Goal: Task Accomplishment & Management: Manage account settings

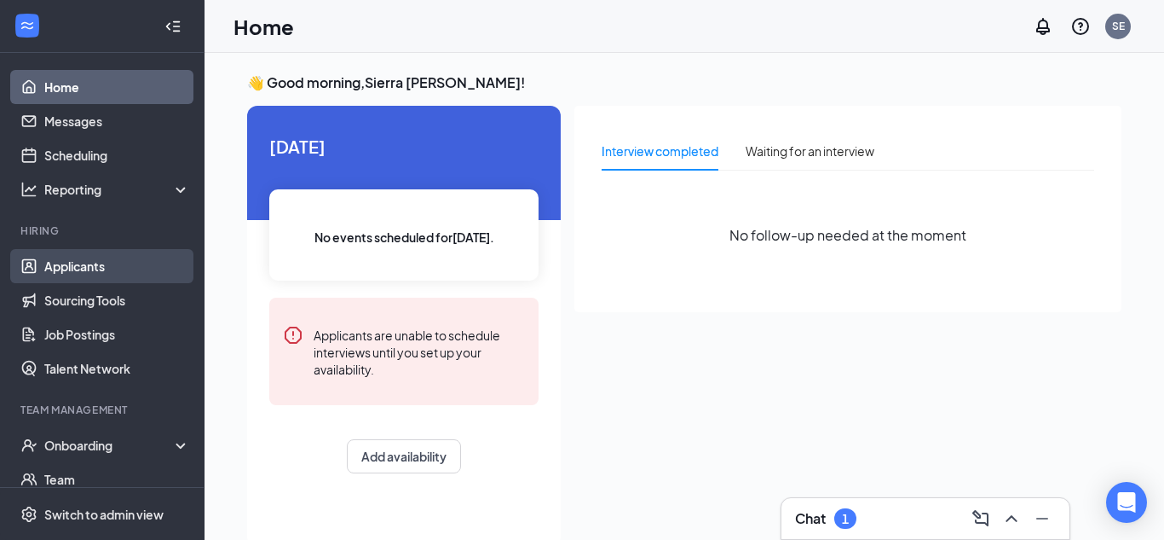
click at [88, 261] on link "Applicants" at bounding box center [117, 266] width 146 height 34
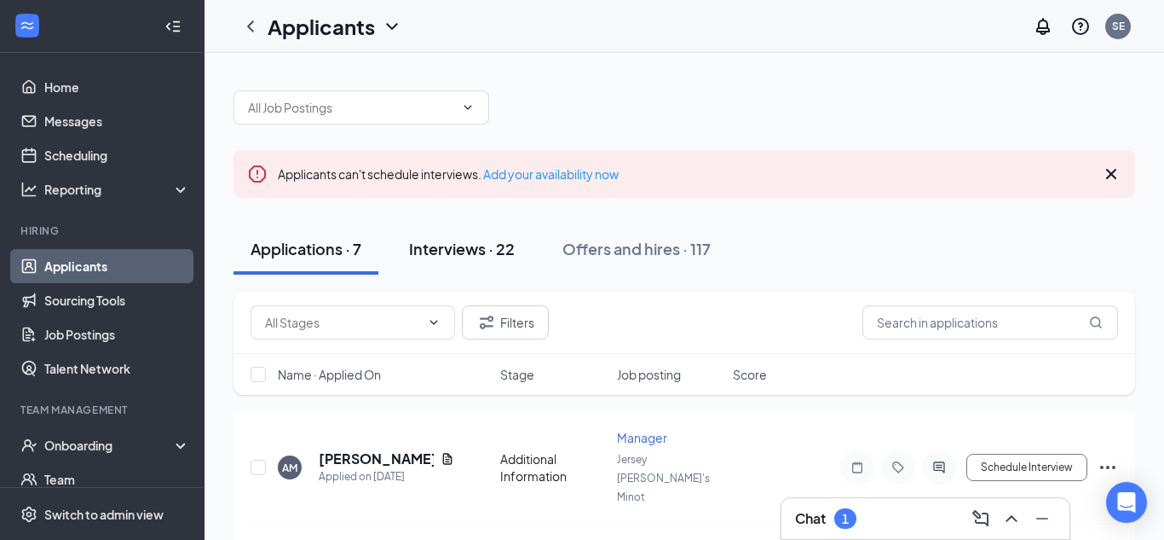
click at [480, 261] on button "Interviews · 22" at bounding box center [462, 248] width 140 height 51
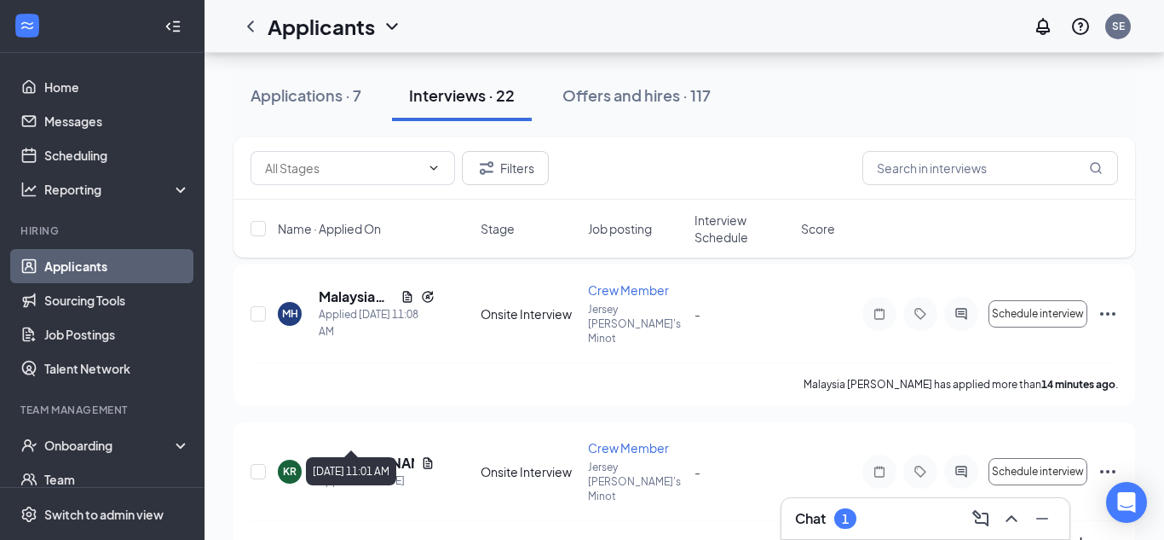
scroll to position [170, 0]
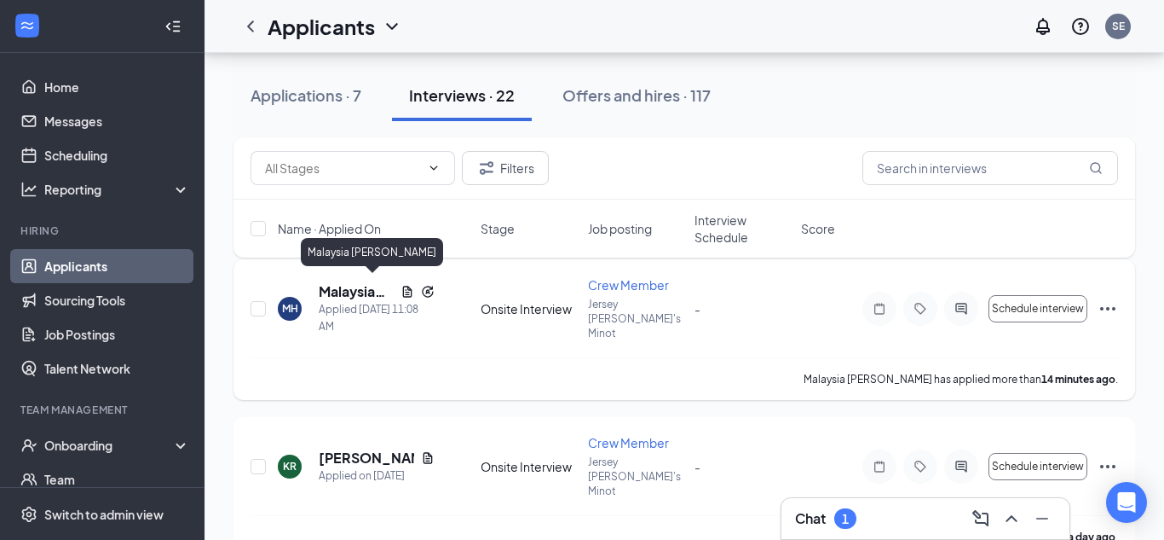
click at [361, 283] on h5 "Malaysia [PERSON_NAME]" at bounding box center [356, 291] width 75 height 19
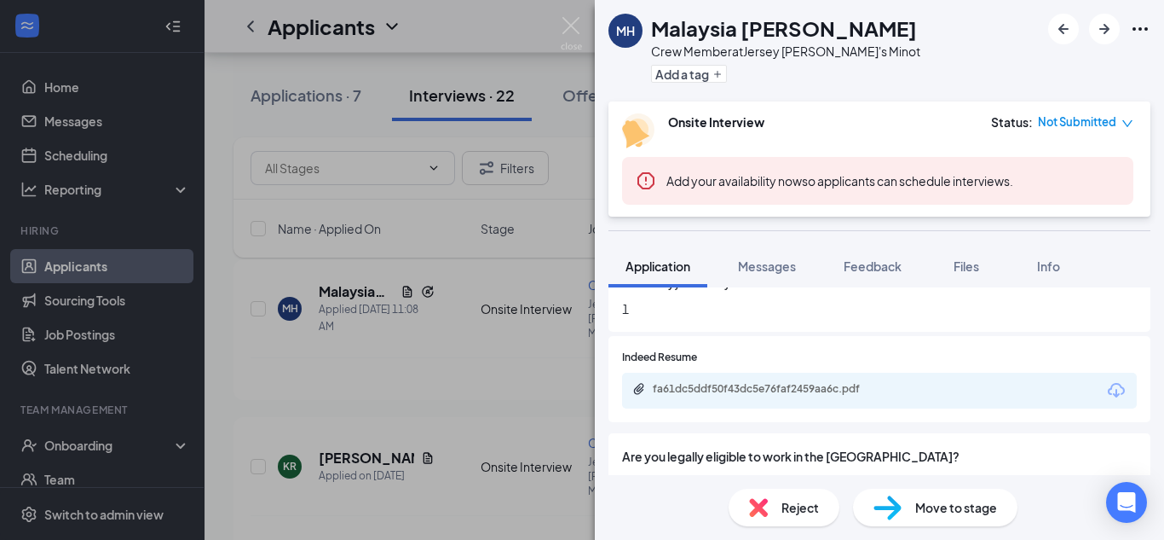
scroll to position [327, 0]
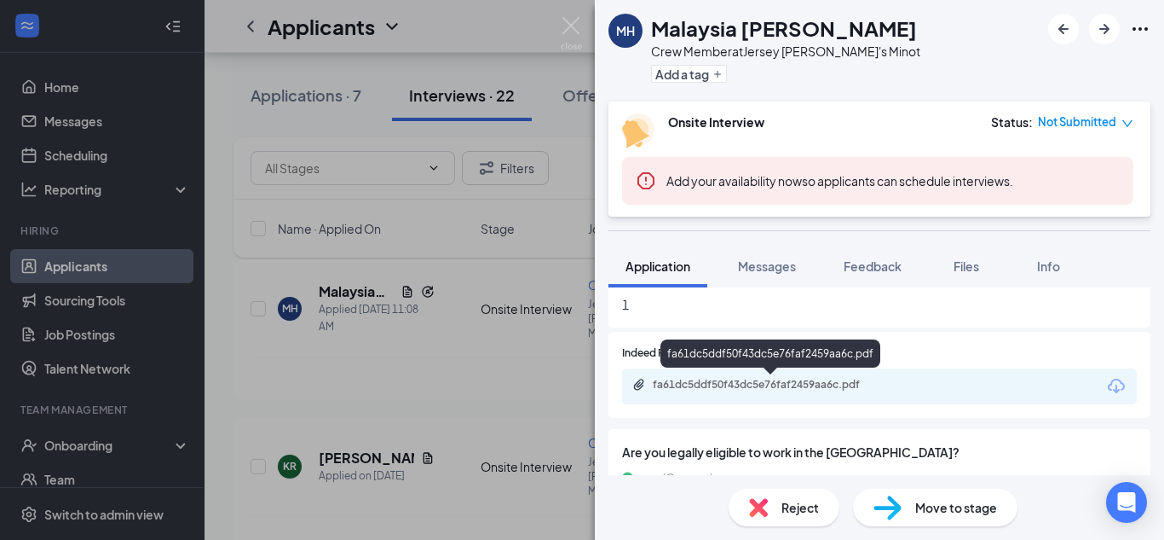
click at [873, 389] on div "fa61dc5ddf50f43dc5e76faf2459aa6c.pdf" at bounding box center [772, 385] width 239 height 14
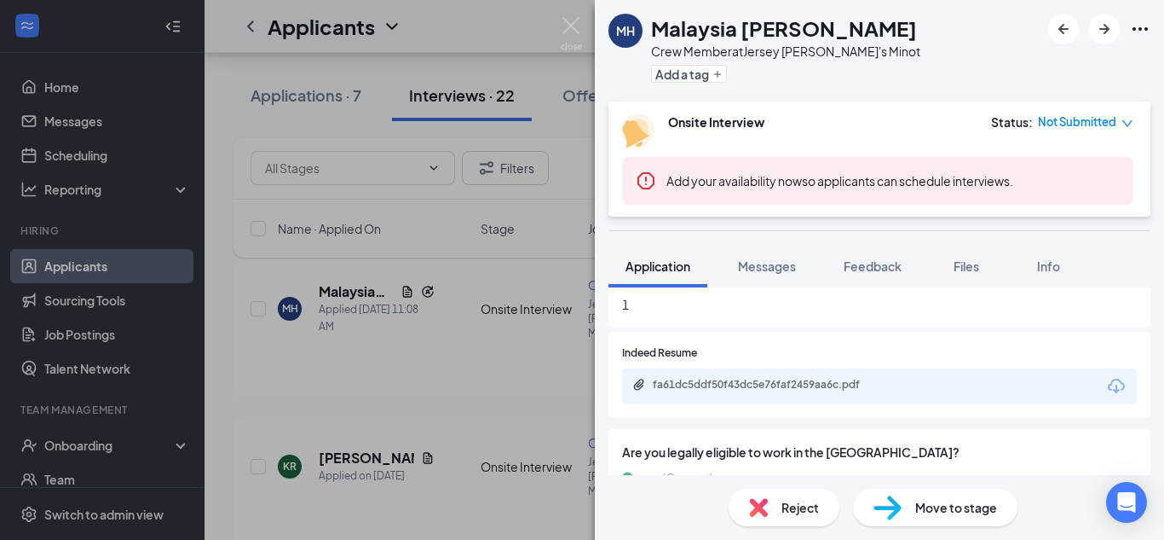
click at [573, 23] on img at bounding box center [571, 33] width 21 height 33
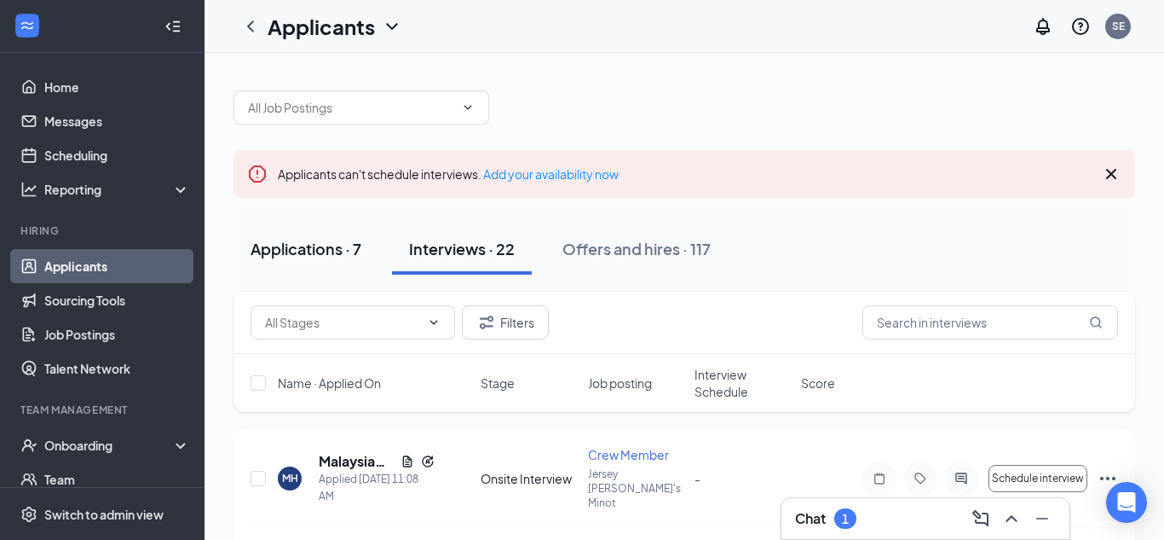
click at [315, 248] on div "Applications · 7" at bounding box center [306, 248] width 111 height 21
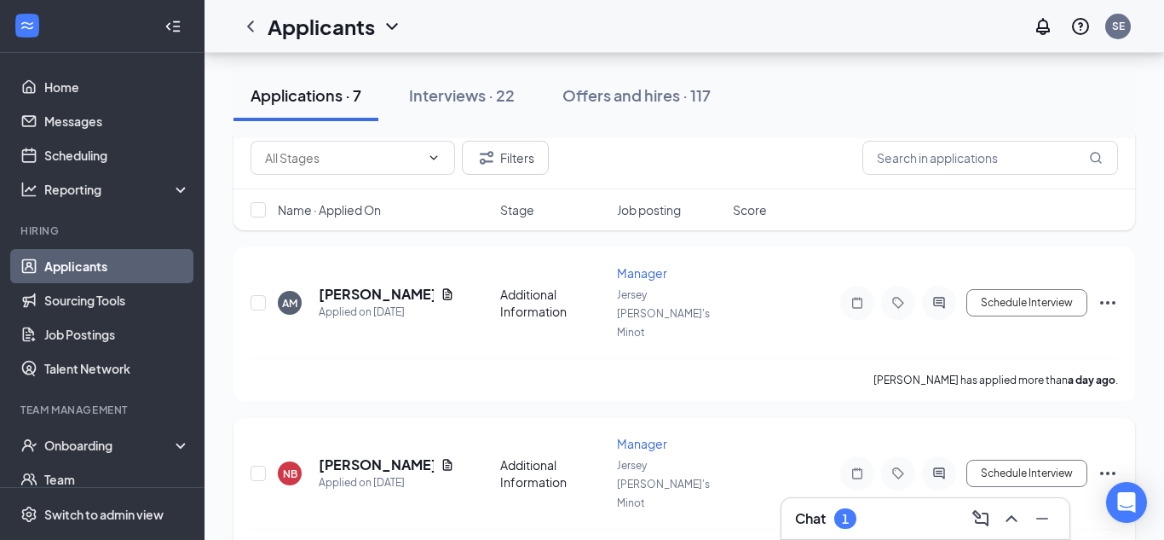
scroll to position [114, 0]
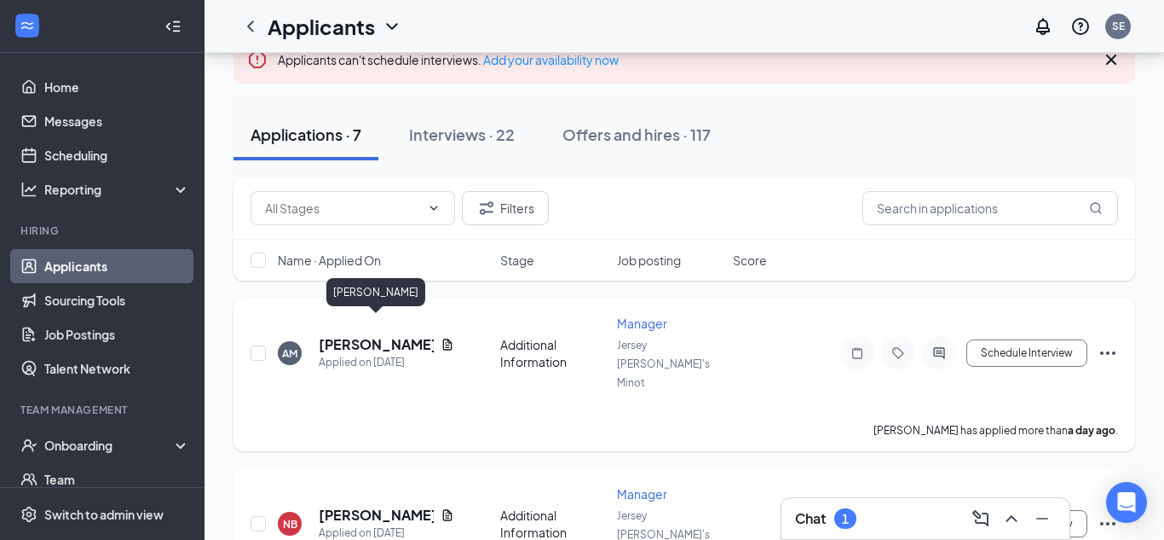
click at [349, 335] on h5 "[PERSON_NAME]" at bounding box center [376, 344] width 115 height 19
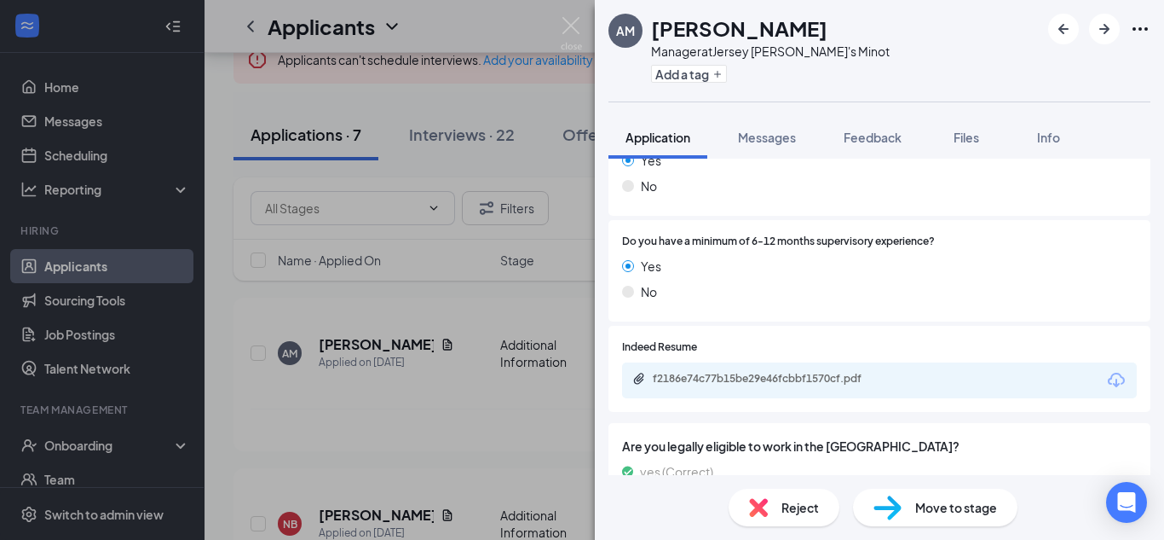
scroll to position [436, 0]
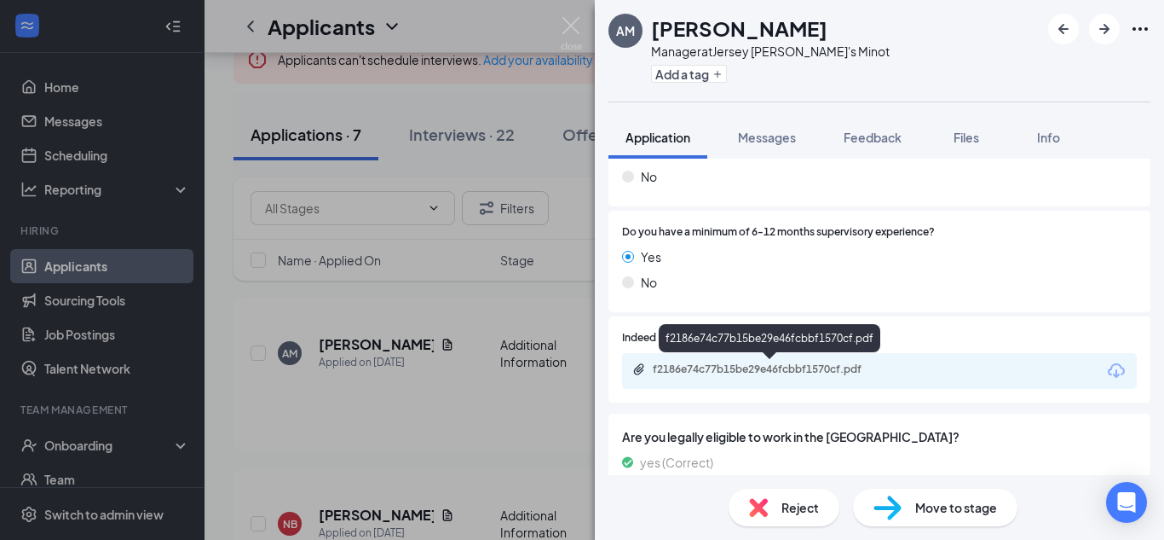
click at [739, 367] on div "f2186e74c77b15be29e46fcbbf1570cf.pdf" at bounding box center [772, 369] width 239 height 14
click at [737, 369] on div "f2186e74c77b15be29e46fcbbf1570cf.pdf" at bounding box center [772, 369] width 239 height 14
click at [569, 30] on img at bounding box center [571, 33] width 21 height 33
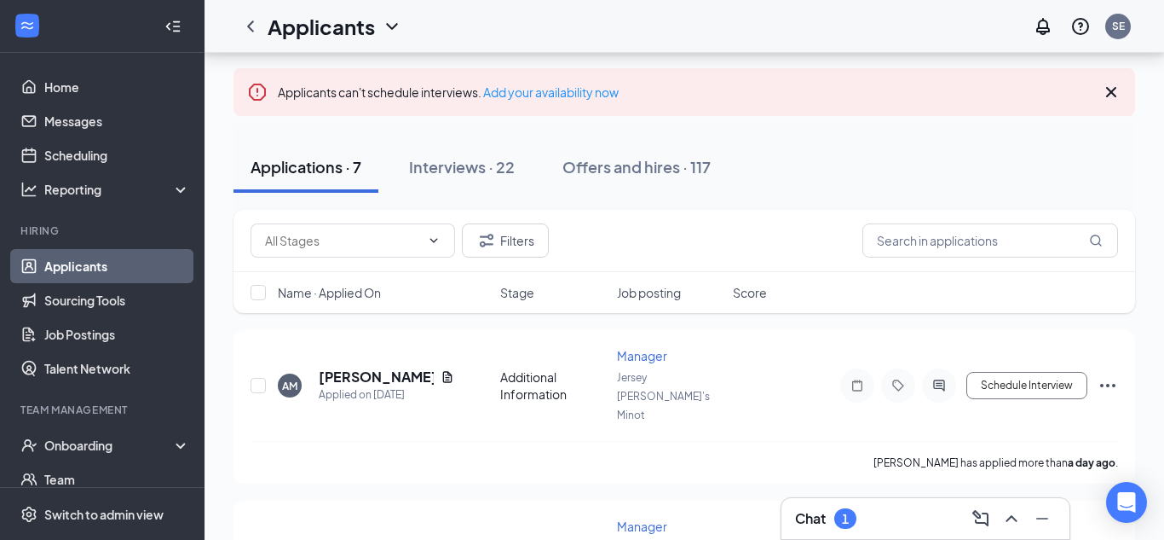
scroll to position [75, 0]
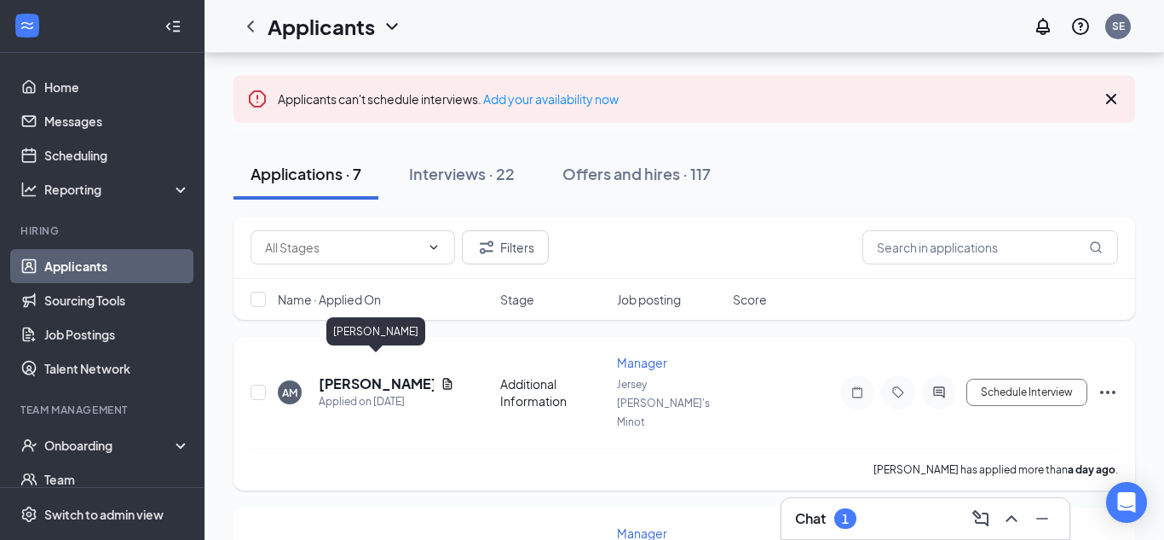
click at [349, 374] on h5 "[PERSON_NAME]" at bounding box center [376, 383] width 115 height 19
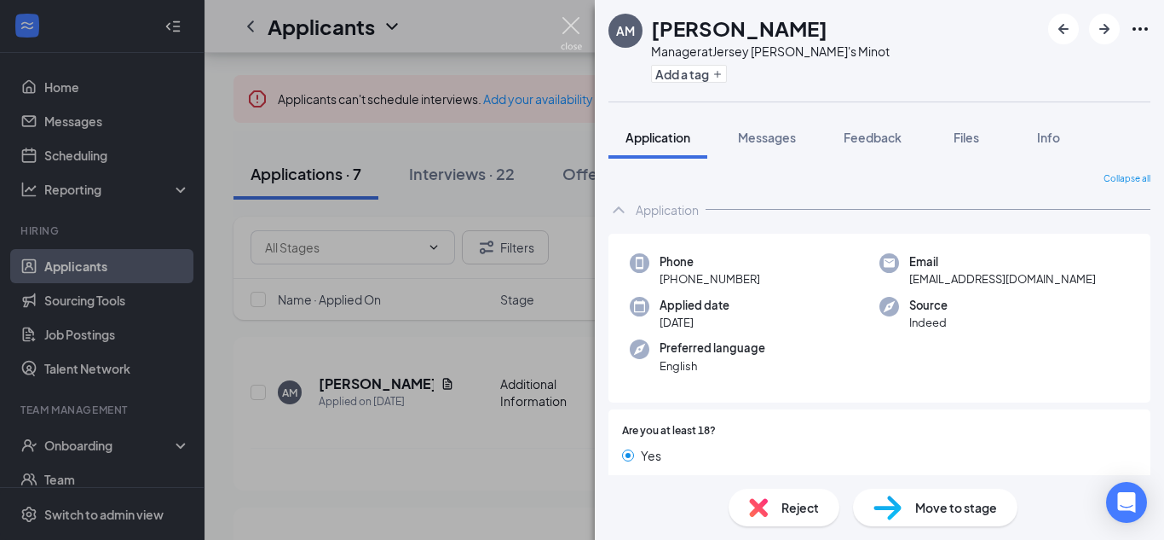
click at [574, 30] on img at bounding box center [571, 33] width 21 height 33
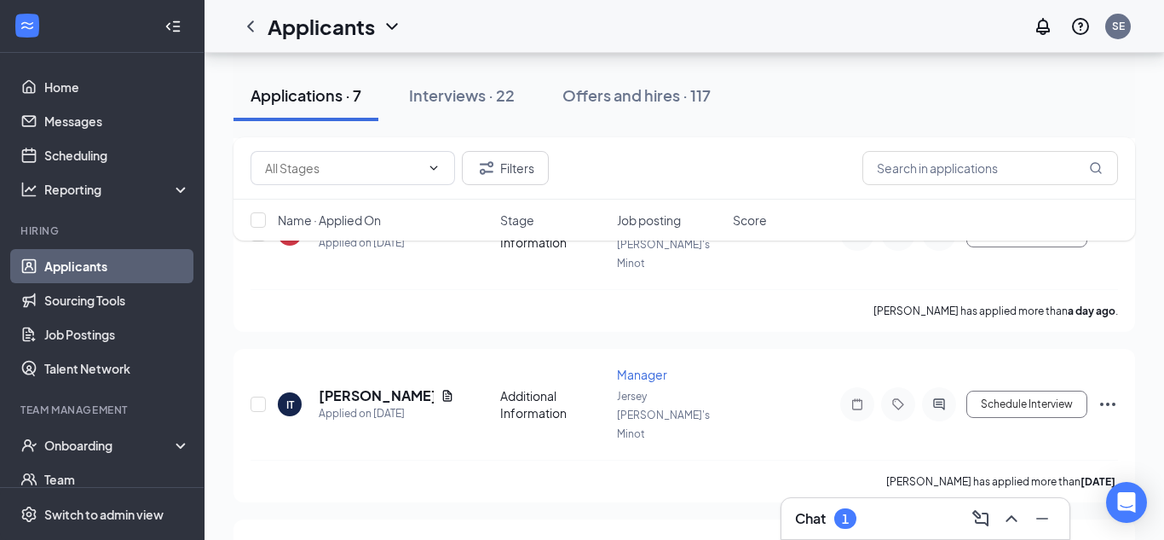
scroll to position [406, 0]
click at [622, 103] on div "Offers and hires · 117" at bounding box center [637, 94] width 148 height 21
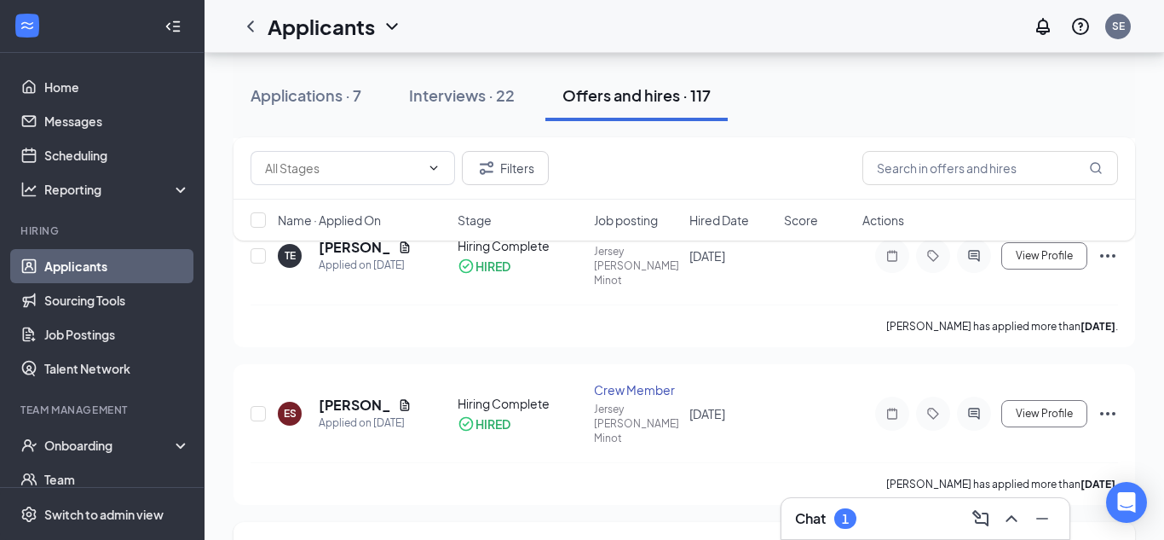
scroll to position [819, 0]
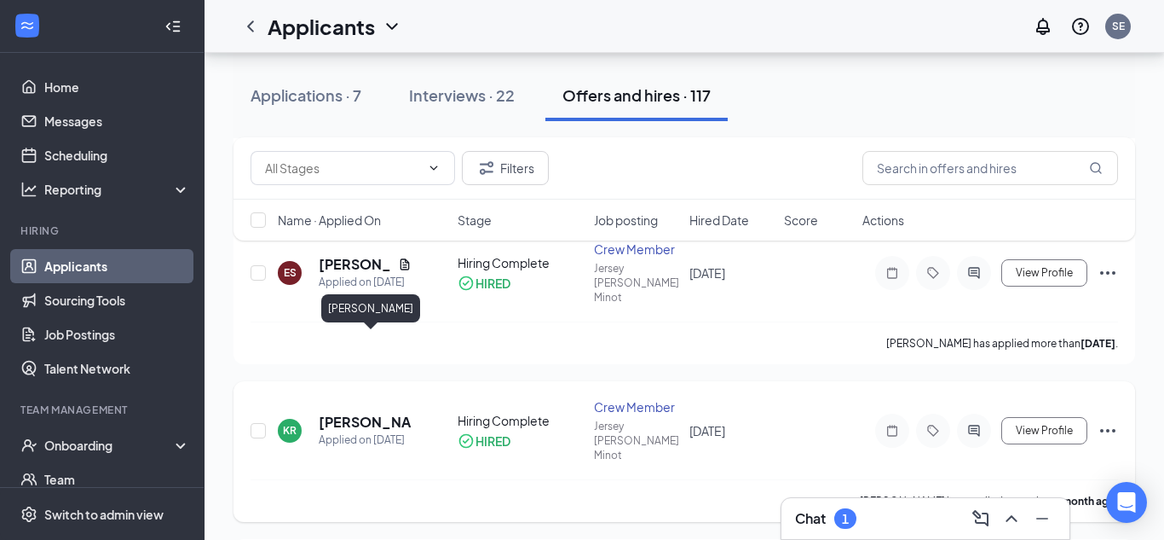
click at [358, 413] on h5 "[PERSON_NAME]" at bounding box center [365, 422] width 93 height 19
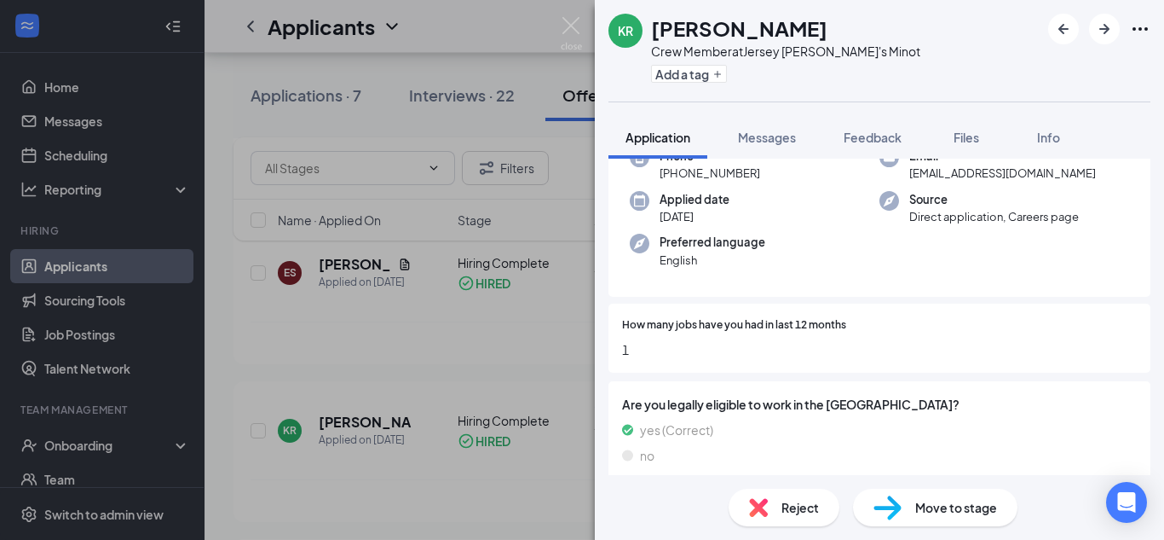
scroll to position [168, 0]
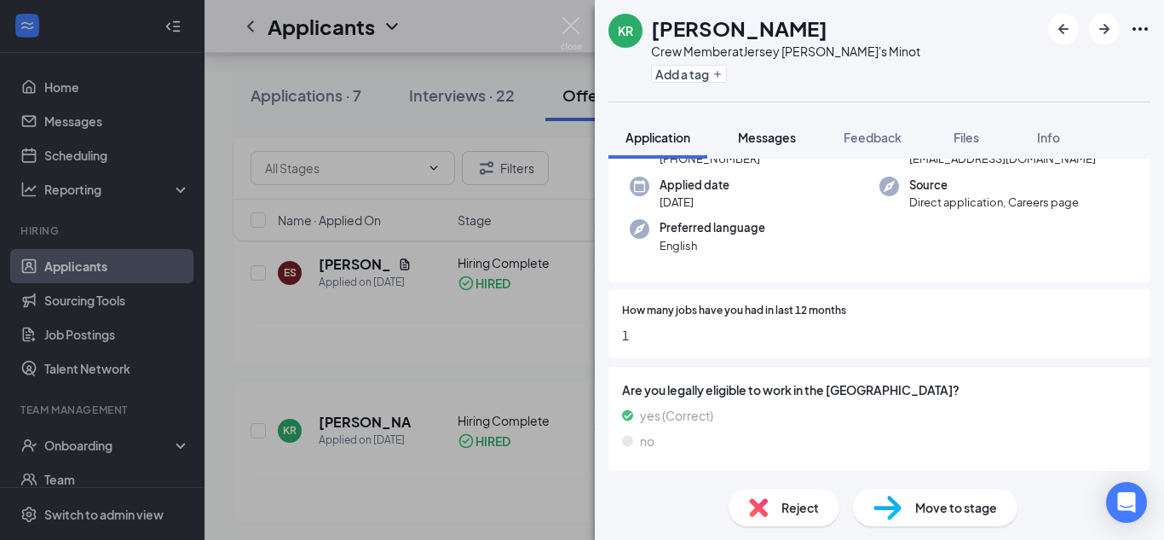
click at [777, 141] on span "Messages" at bounding box center [767, 137] width 58 height 15
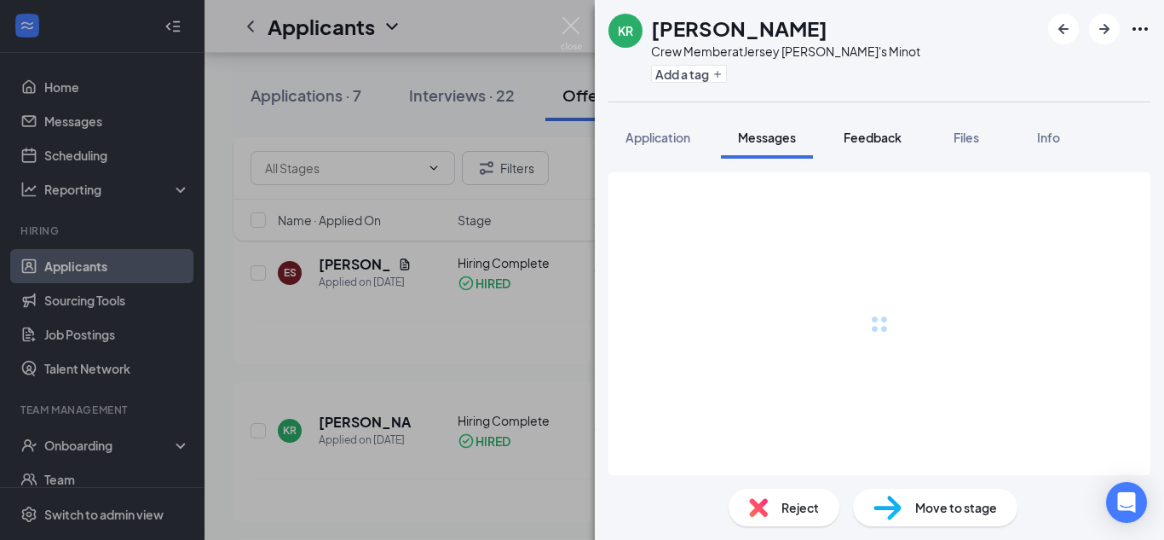
click at [893, 141] on span "Feedback" at bounding box center [873, 137] width 58 height 15
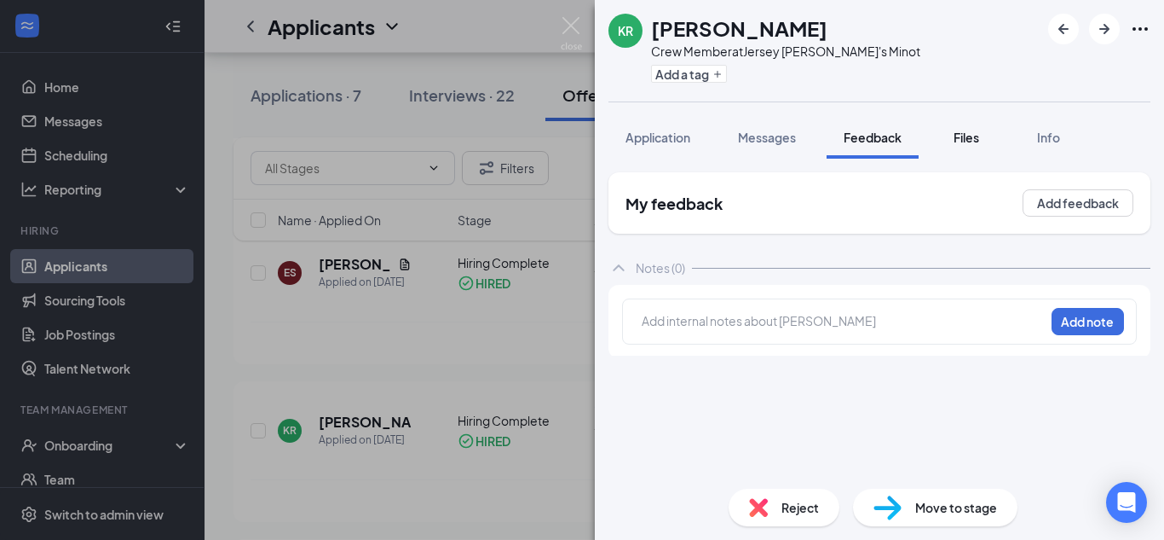
click at [989, 130] on button "Files" at bounding box center [966, 137] width 68 height 43
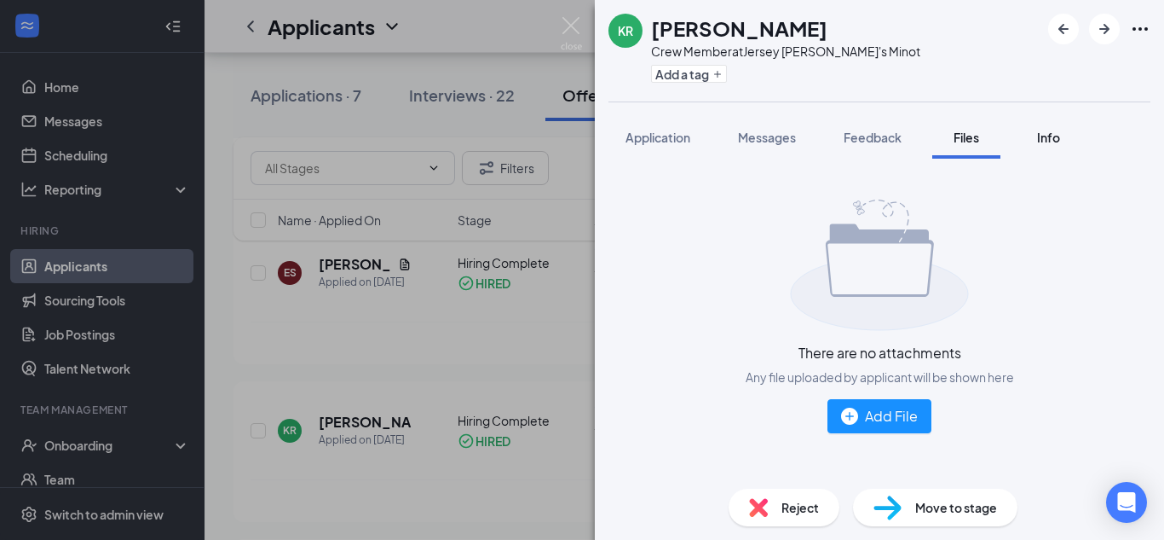
click at [1053, 138] on span "Info" at bounding box center [1048, 137] width 23 height 15
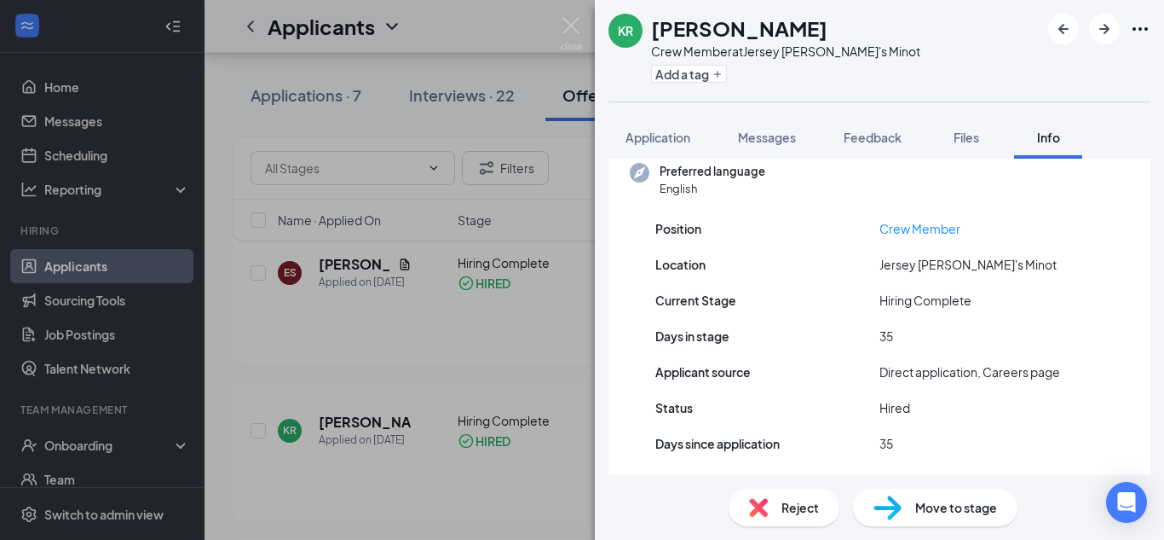
scroll to position [199, 0]
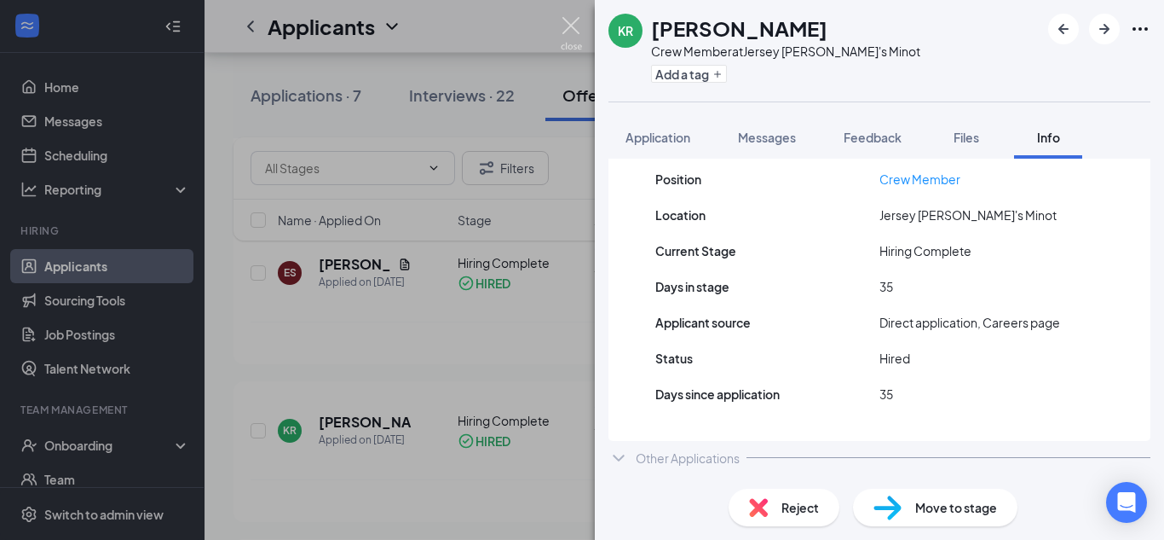
click at [575, 30] on img at bounding box center [571, 33] width 21 height 33
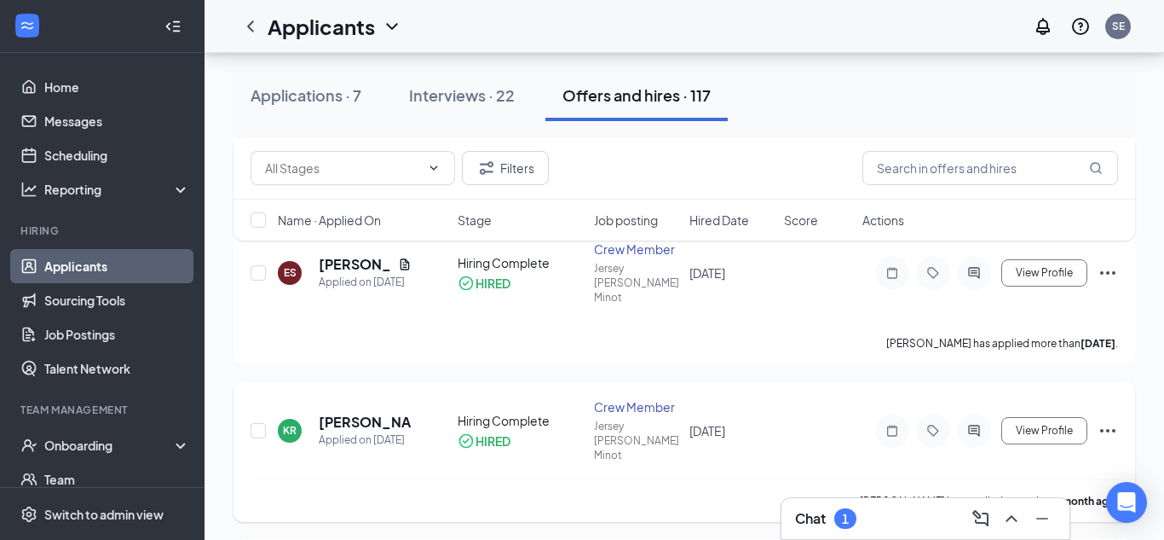
click at [1106, 429] on icon "Ellipses" at bounding box center [1107, 430] width 15 height 3
click at [876, 413] on div at bounding box center [892, 430] width 34 height 34
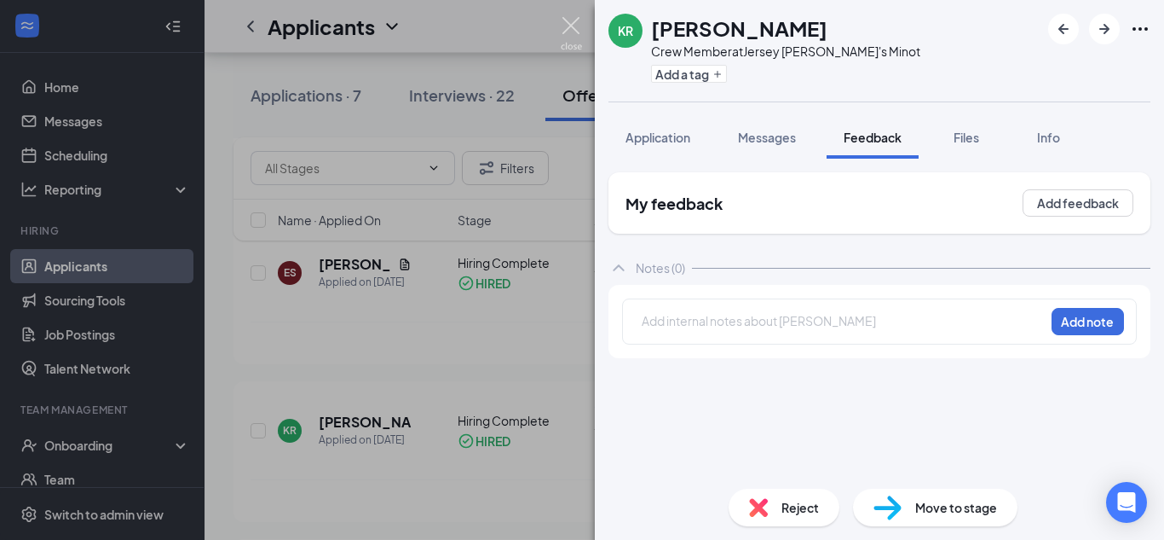
click at [569, 24] on img at bounding box center [571, 33] width 21 height 33
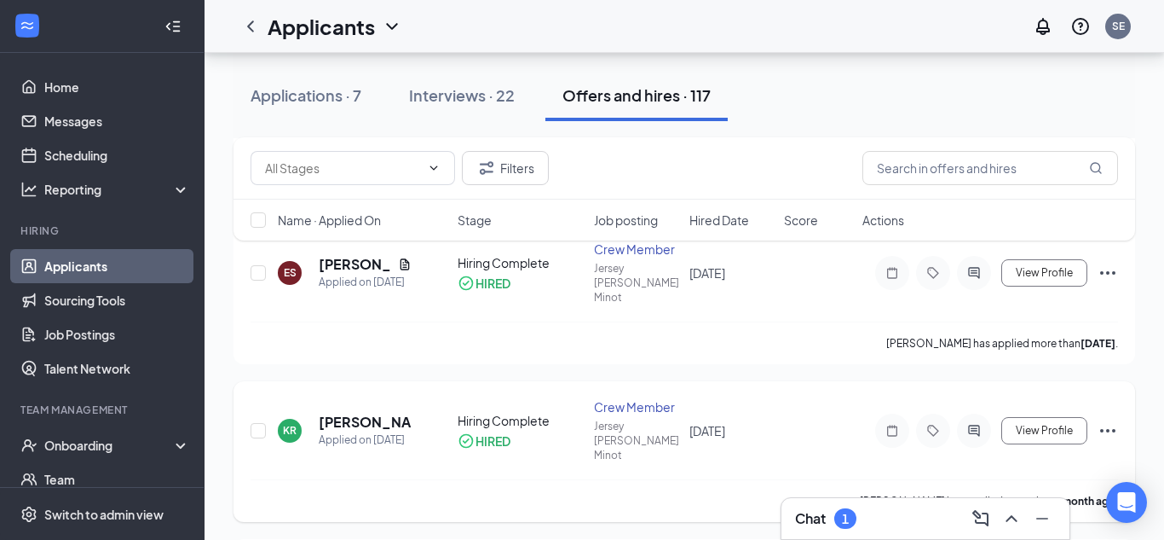
click at [336, 413] on h5 "[PERSON_NAME]" at bounding box center [365, 422] width 93 height 19
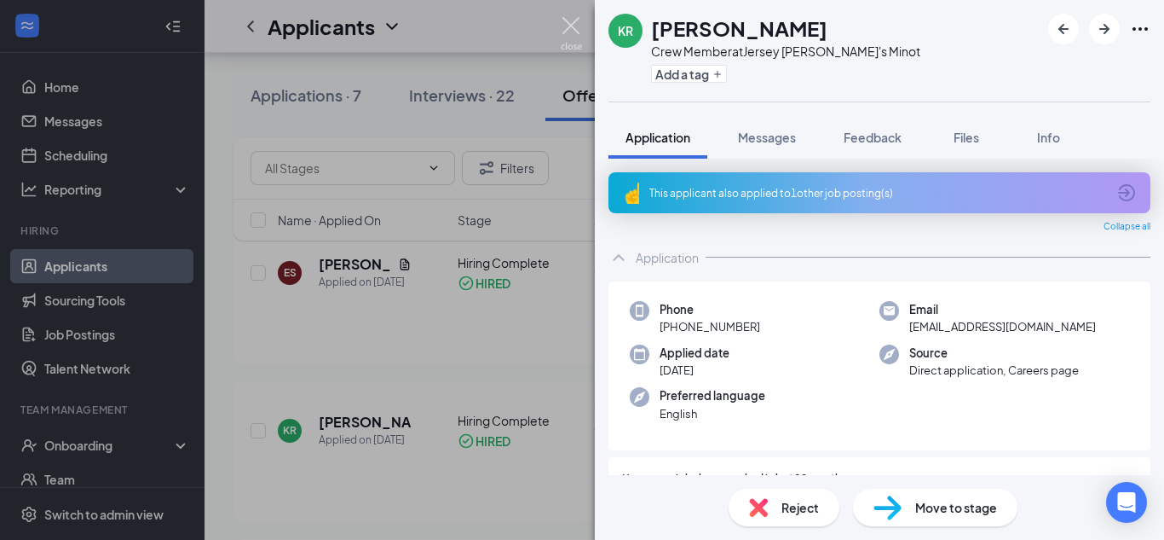
click at [574, 28] on img at bounding box center [571, 33] width 21 height 33
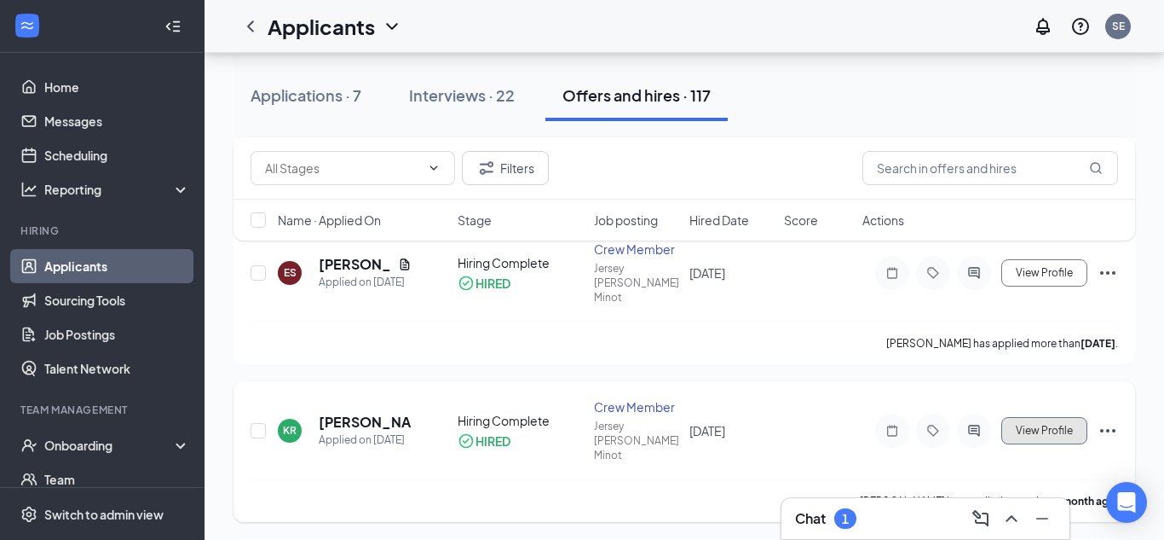
click at [1075, 417] on button "View Profile" at bounding box center [1044, 430] width 86 height 27
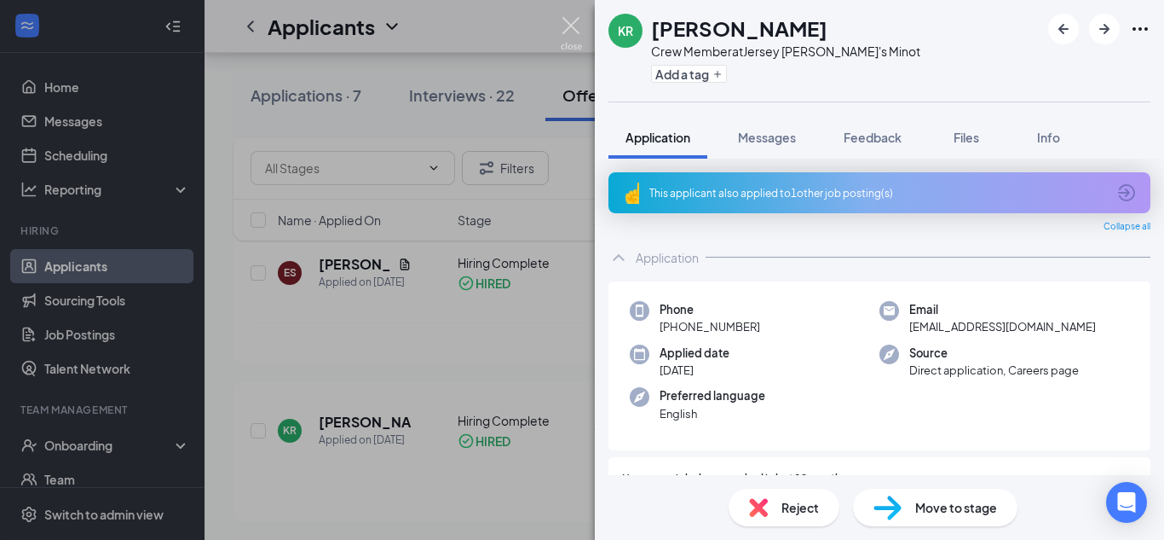
click at [573, 25] on img at bounding box center [571, 33] width 21 height 33
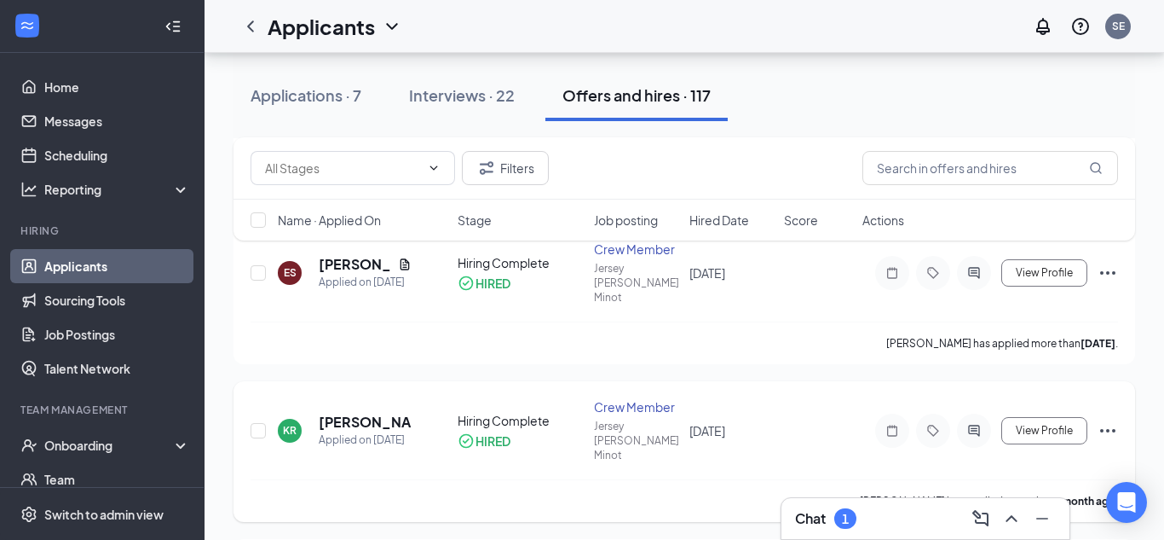
click at [1100, 420] on icon "Ellipses" at bounding box center [1108, 430] width 20 height 20
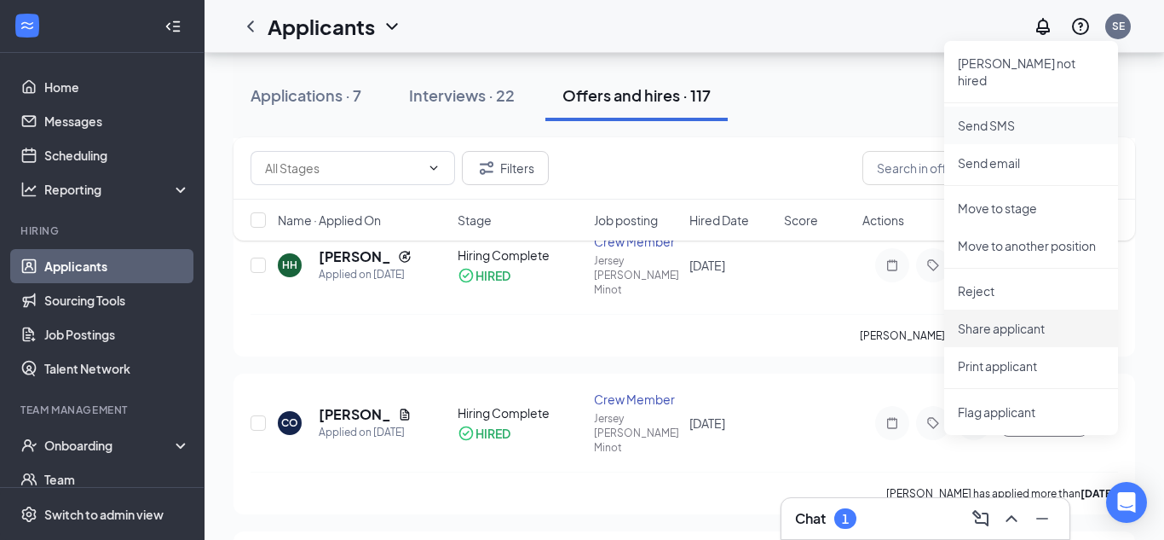
scroll to position [1143, 0]
click at [1002, 356] on p "Print applicant" at bounding box center [1031, 364] width 147 height 17
